Goal: Task Accomplishment & Management: Use online tool/utility

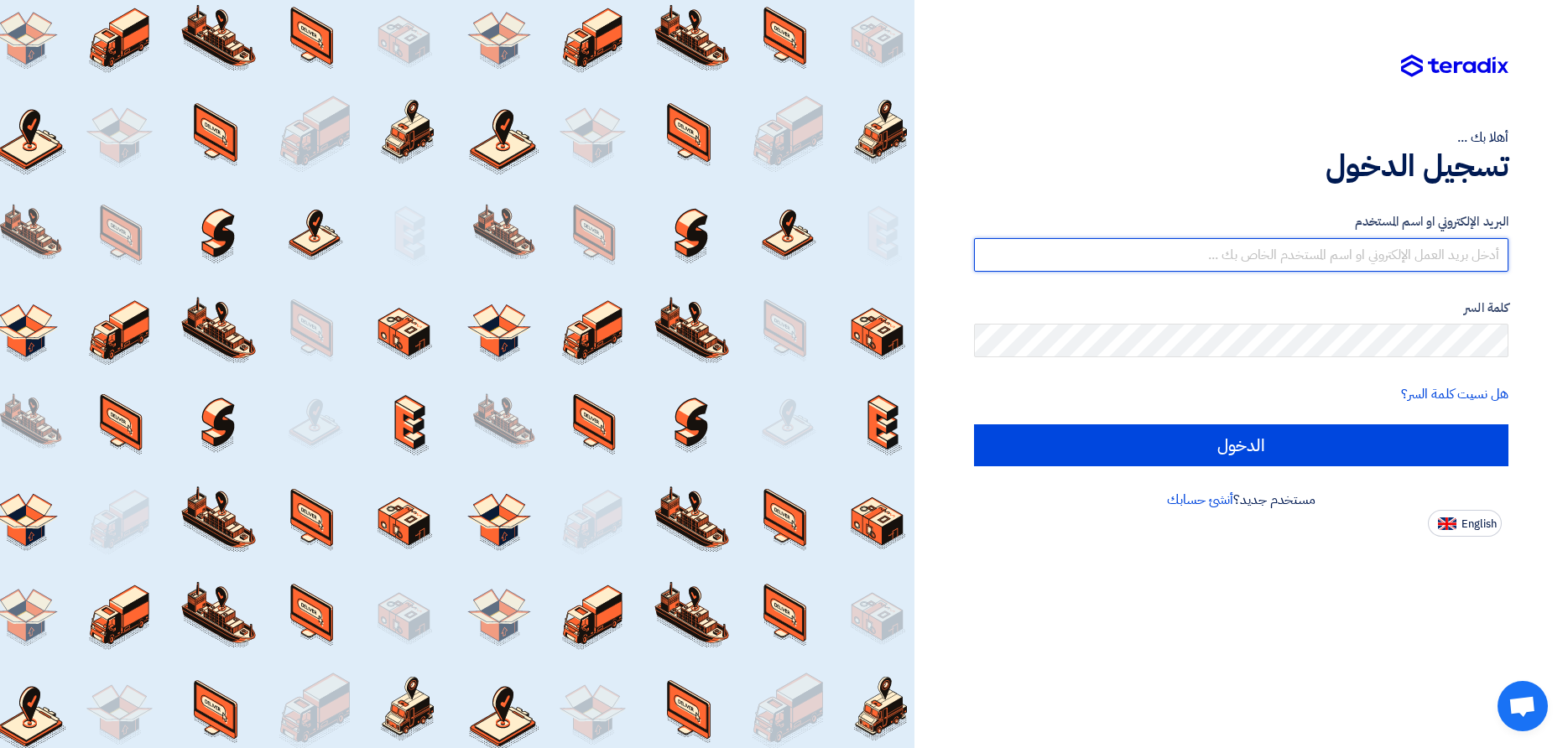
click at [1377, 249] on input "text" at bounding box center [1240, 255] width 534 height 33
click at [1440, 260] on input "text" at bounding box center [1240, 255] width 534 height 33
paste input "[EMAIL_ADDRESS][DOMAIN_NAME]"
type input "[EMAIL_ADDRESS][DOMAIN_NAME]"
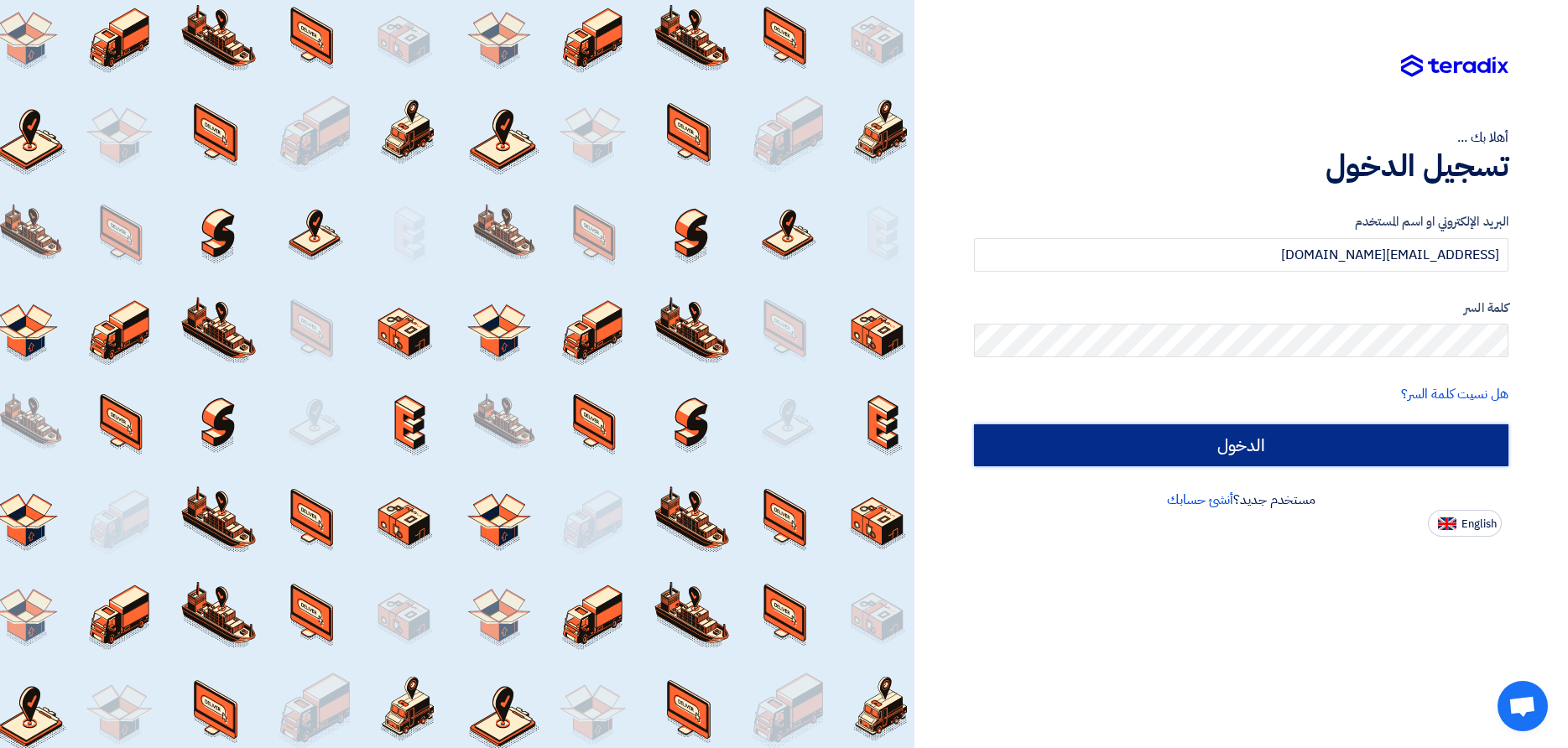
click at [1338, 451] on input "الدخول" at bounding box center [1240, 445] width 534 height 42
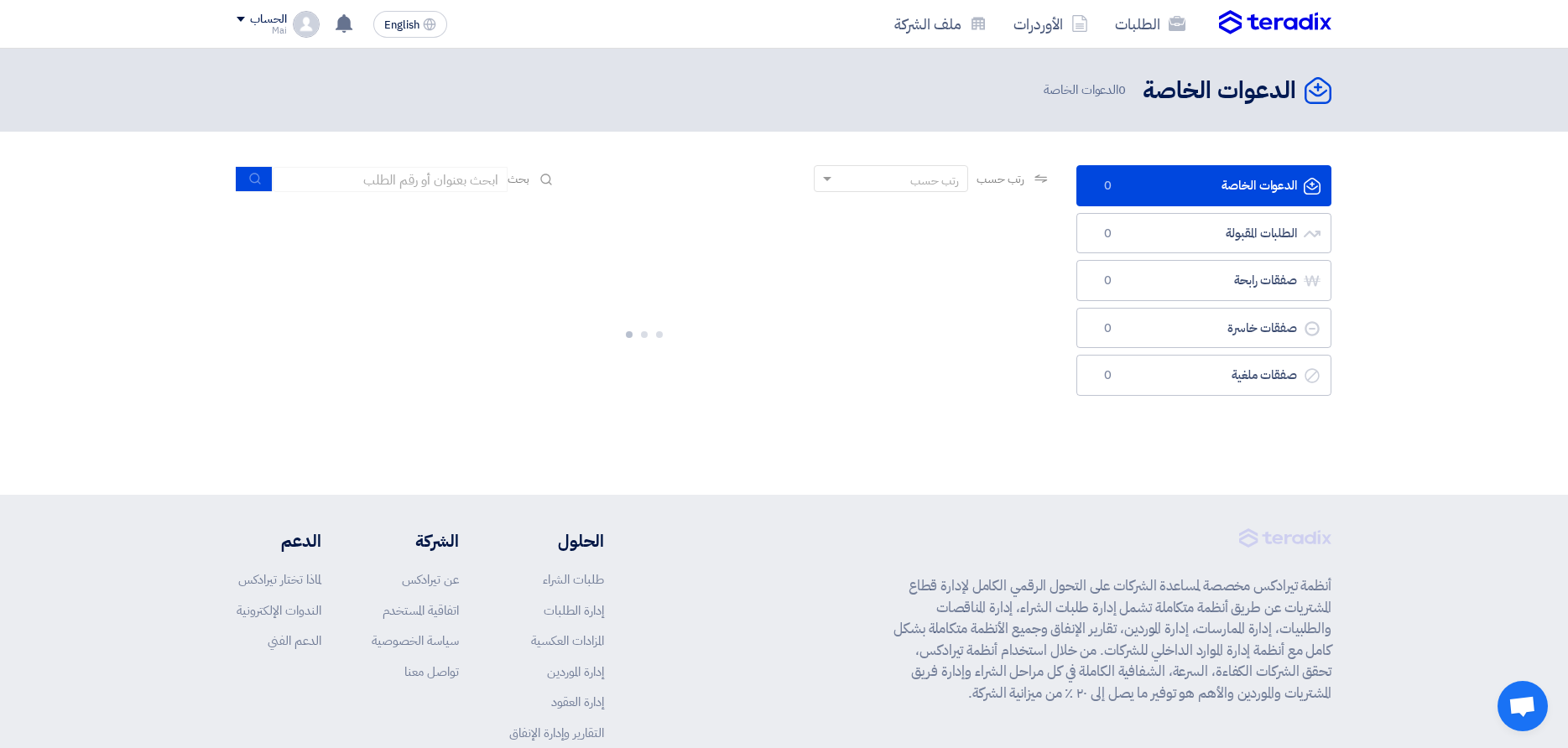
click at [1323, 458] on section "الدعوات الخاصة الدعوات الخاصة 0 الطلبات المقبولة الطلبات المقبولة 0 صفقات رابحة…" at bounding box center [784, 312] width 1568 height 359
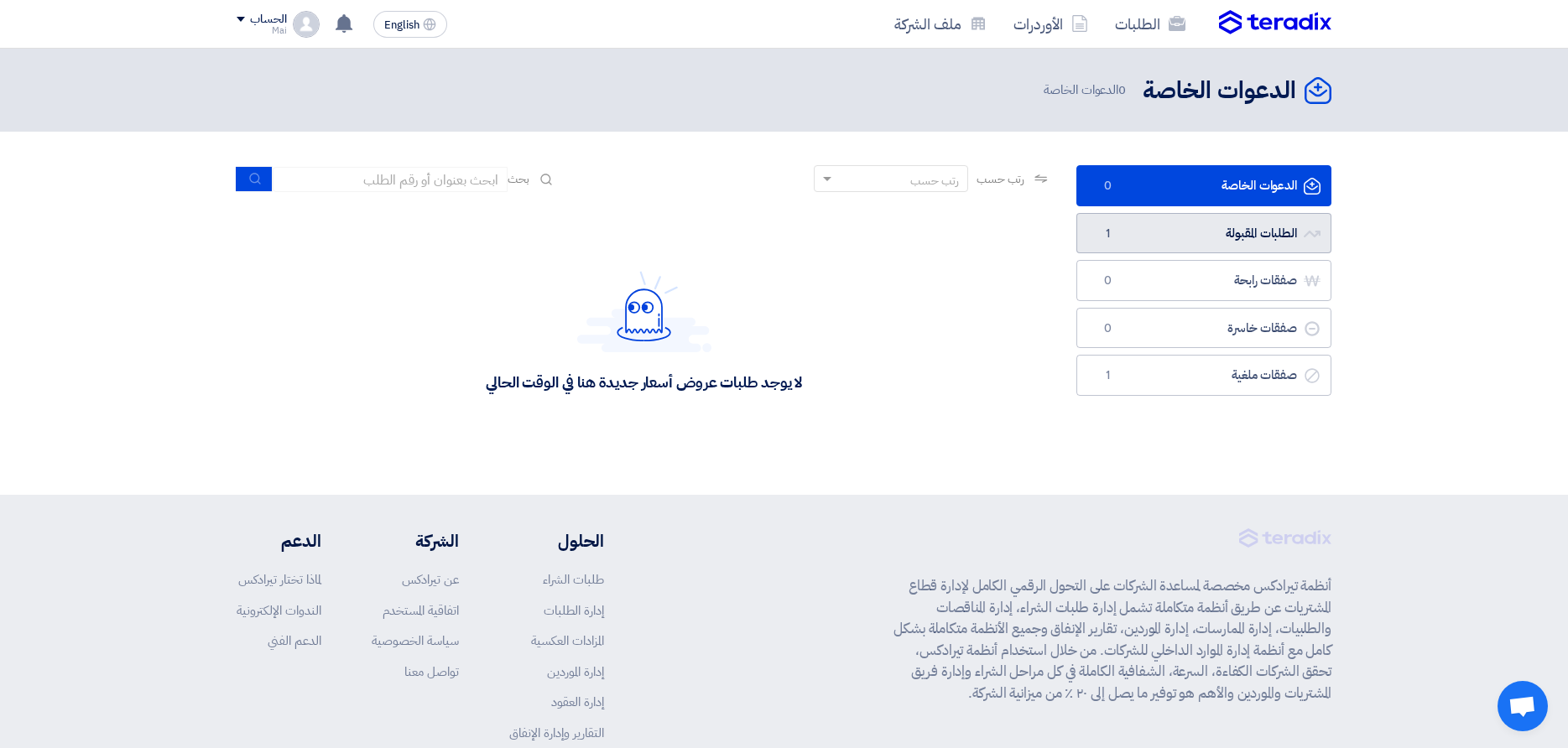
click at [1277, 231] on link "الطلبات المقبولة الطلبات المقبولة 1" at bounding box center [1204, 233] width 255 height 41
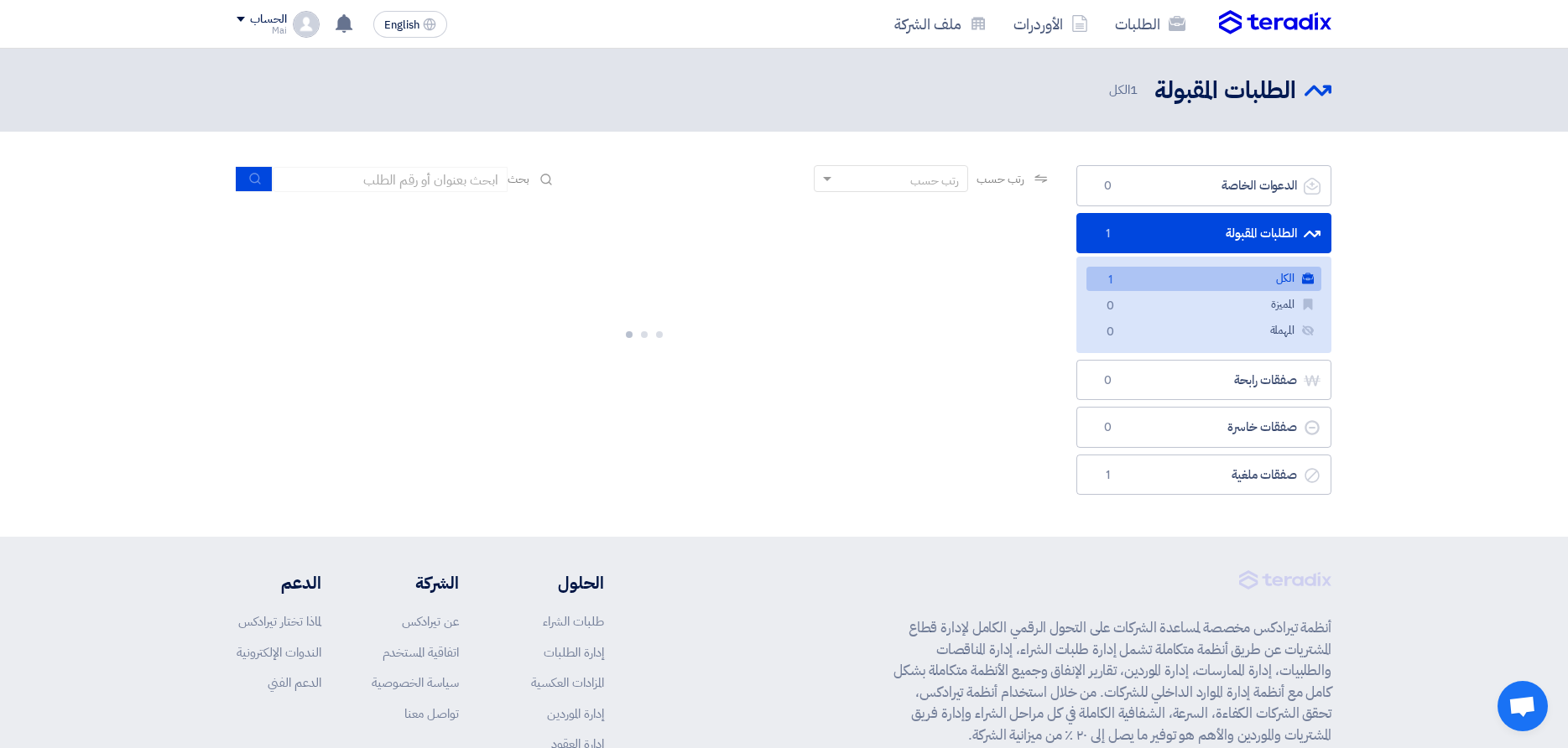
click at [1222, 285] on link "الكل الكل 1" at bounding box center [1204, 279] width 235 height 25
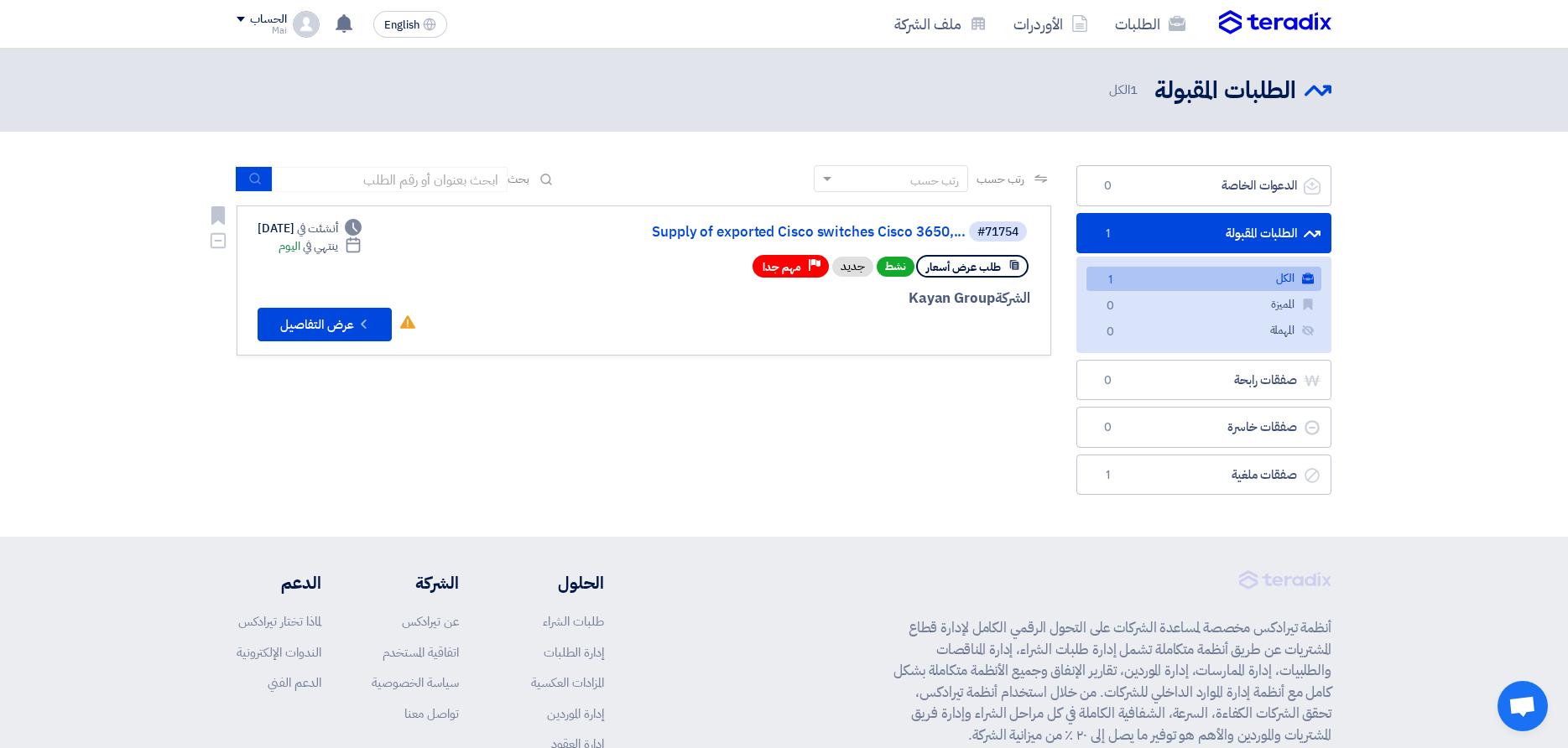
click at [984, 270] on span "طلب عرض أسعار" at bounding box center [963, 267] width 75 height 16
click at [984, 236] on div "#71754" at bounding box center [997, 231] width 41 height 11
click at [987, 231] on div "#71754" at bounding box center [997, 231] width 41 height 11
click at [695, 238] on link "Supply of exported Cisco switches Cisco 3650,..." at bounding box center [798, 231] width 335 height 15
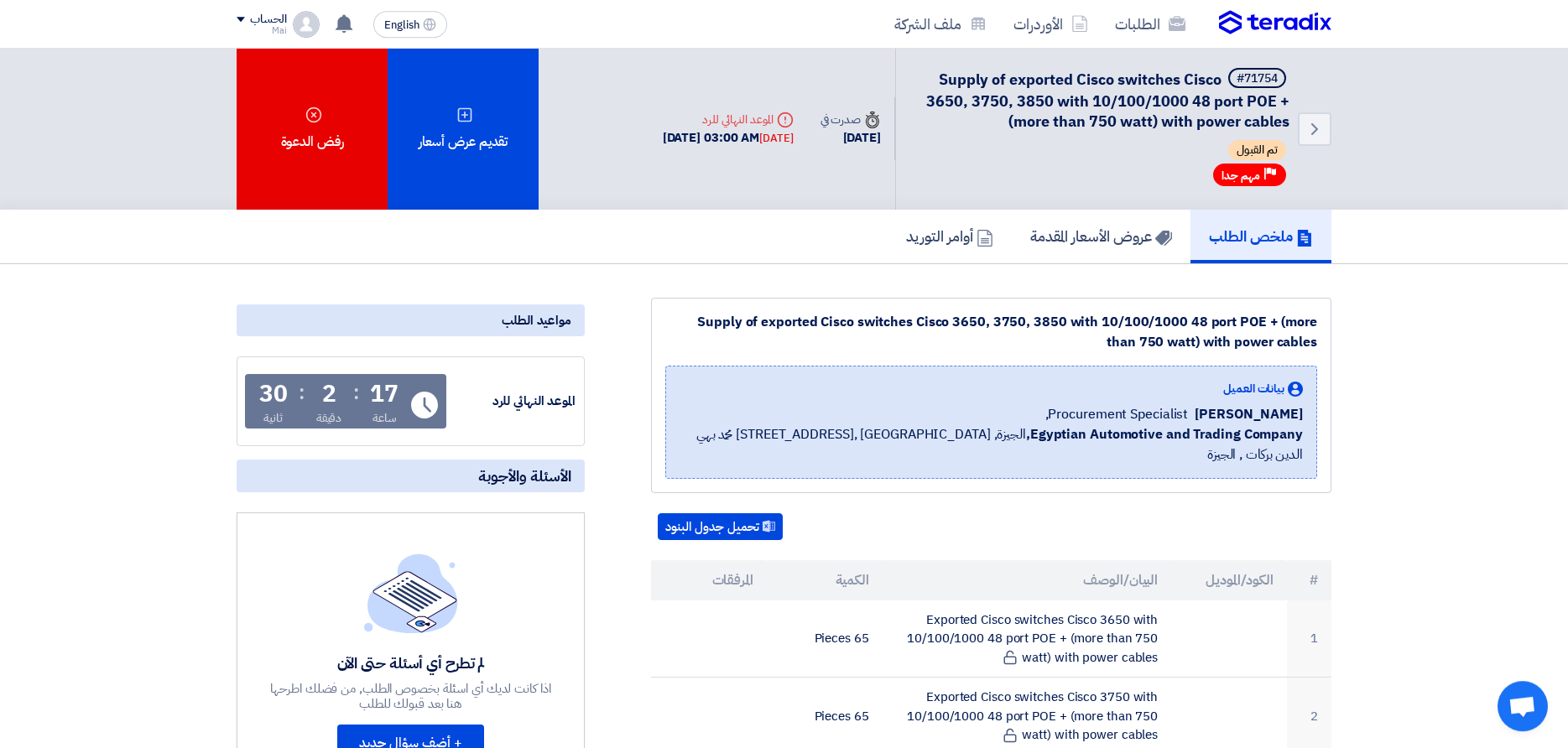
scroll to position [257, 0]
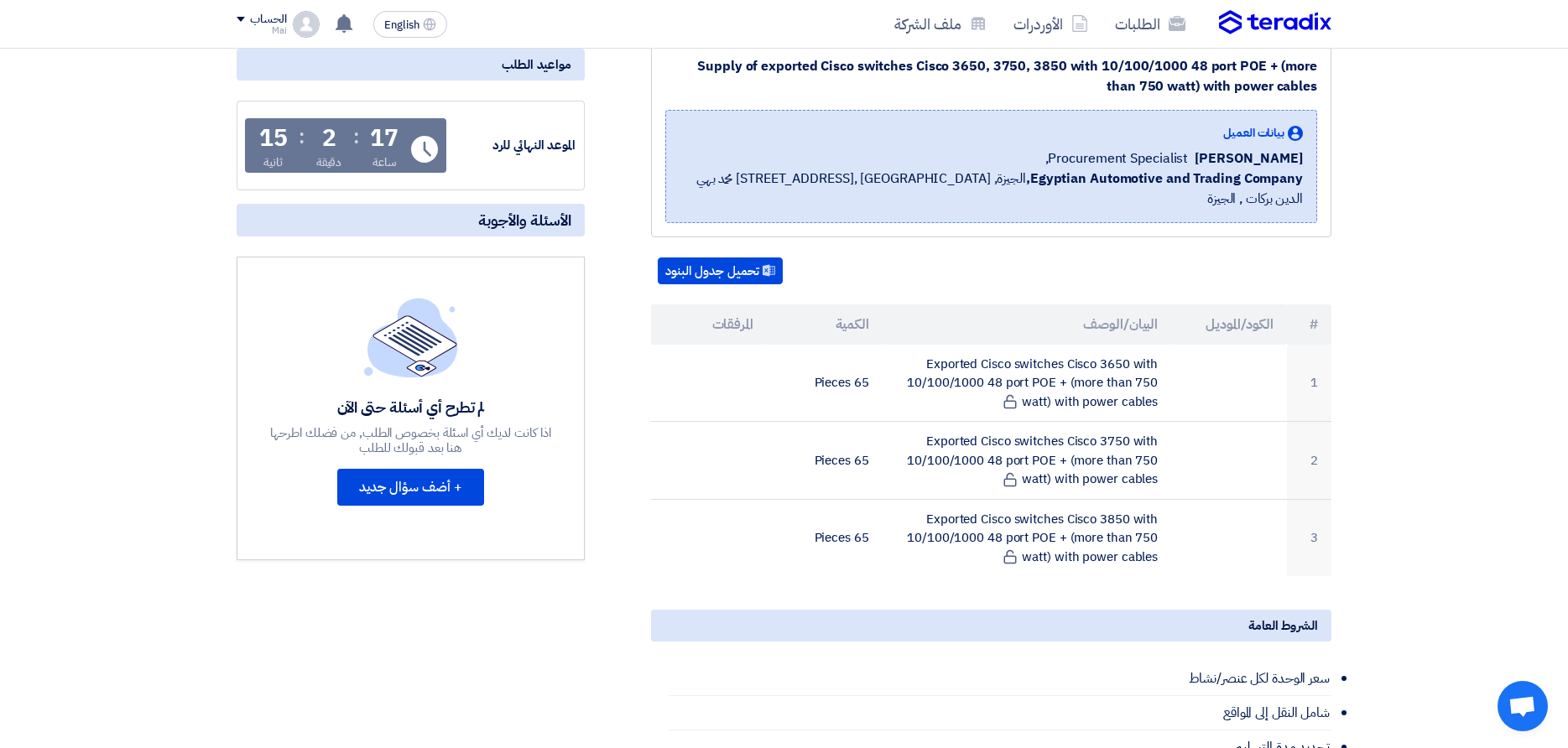
click at [1496, 370] on section "Supply of exported Cisco switches Cisco 3650, 3750, 3850 with 10/100/1000 48 po…" at bounding box center [784, 641] width 1568 height 1264
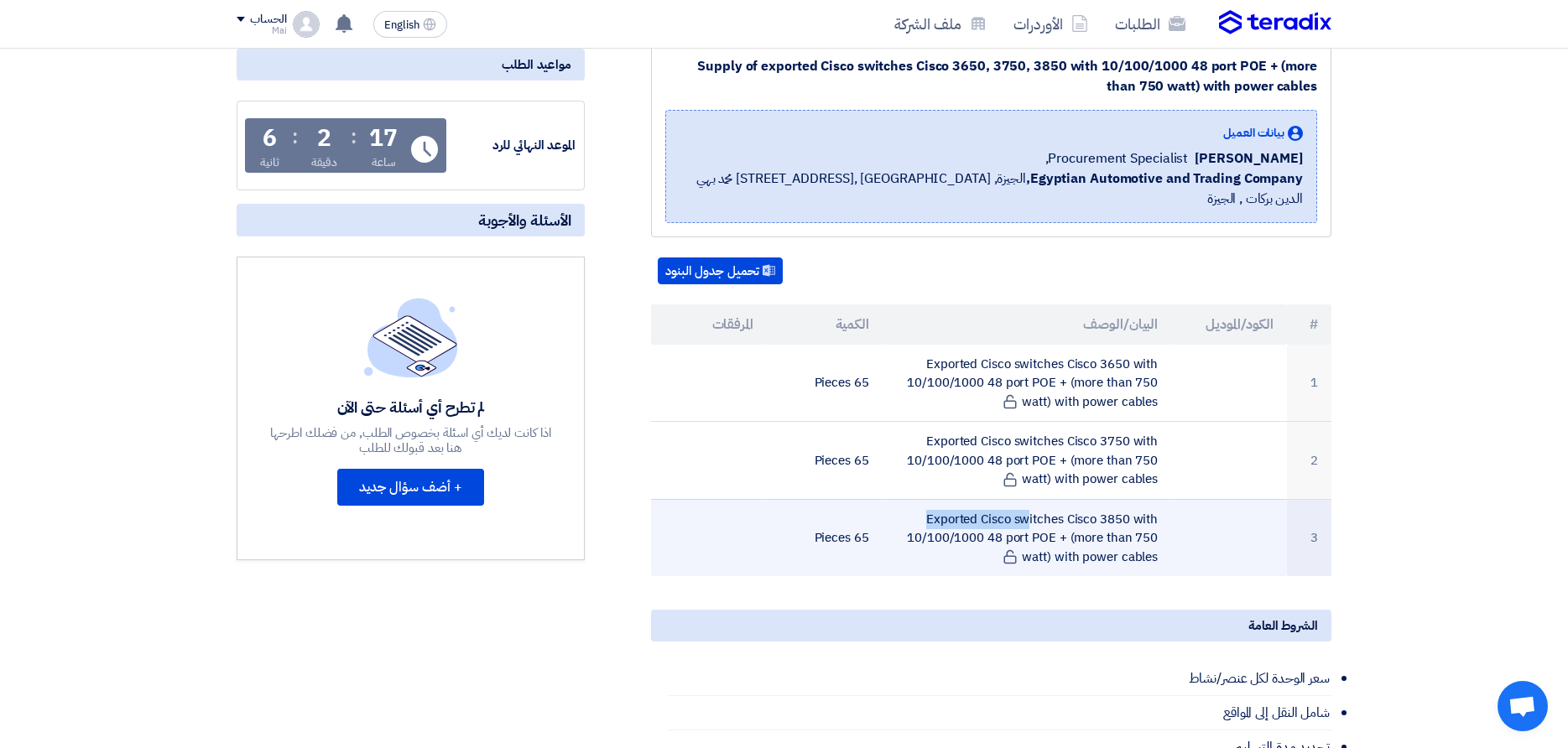
drag, startPoint x: 917, startPoint y: 495, endPoint x: 1182, endPoint y: 544, distance: 269.5
click at [1182, 544] on tr "3 Exported Cisco switches Cisco 3850 with 10/100/1000 48 port POE + (more than …" at bounding box center [991, 538] width 681 height 77
click at [1163, 532] on td "Exported Cisco switches Cisco 3850 with 10/100/1000 48 port POE + (more than 75…" at bounding box center [1027, 538] width 290 height 77
click at [1159, 533] on td "Exported Cisco switches Cisco 3850 with 10/100/1000 48 port POE + (more than 75…" at bounding box center [1027, 538] width 290 height 77
